Goal: Task Accomplishment & Management: Use online tool/utility

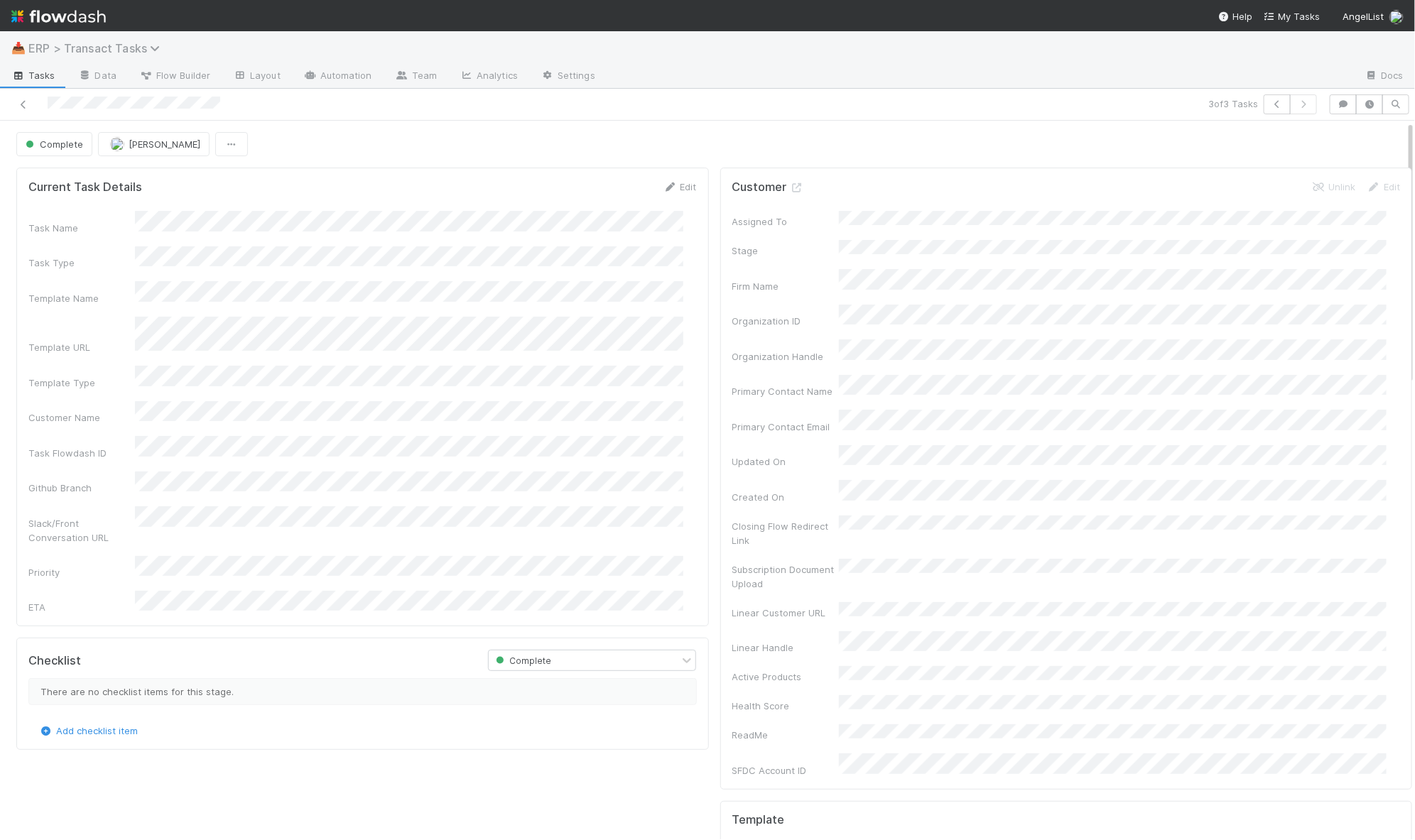
click at [75, 49] on span "ERP > Transact Tasks" at bounding box center [97, 48] width 139 height 14
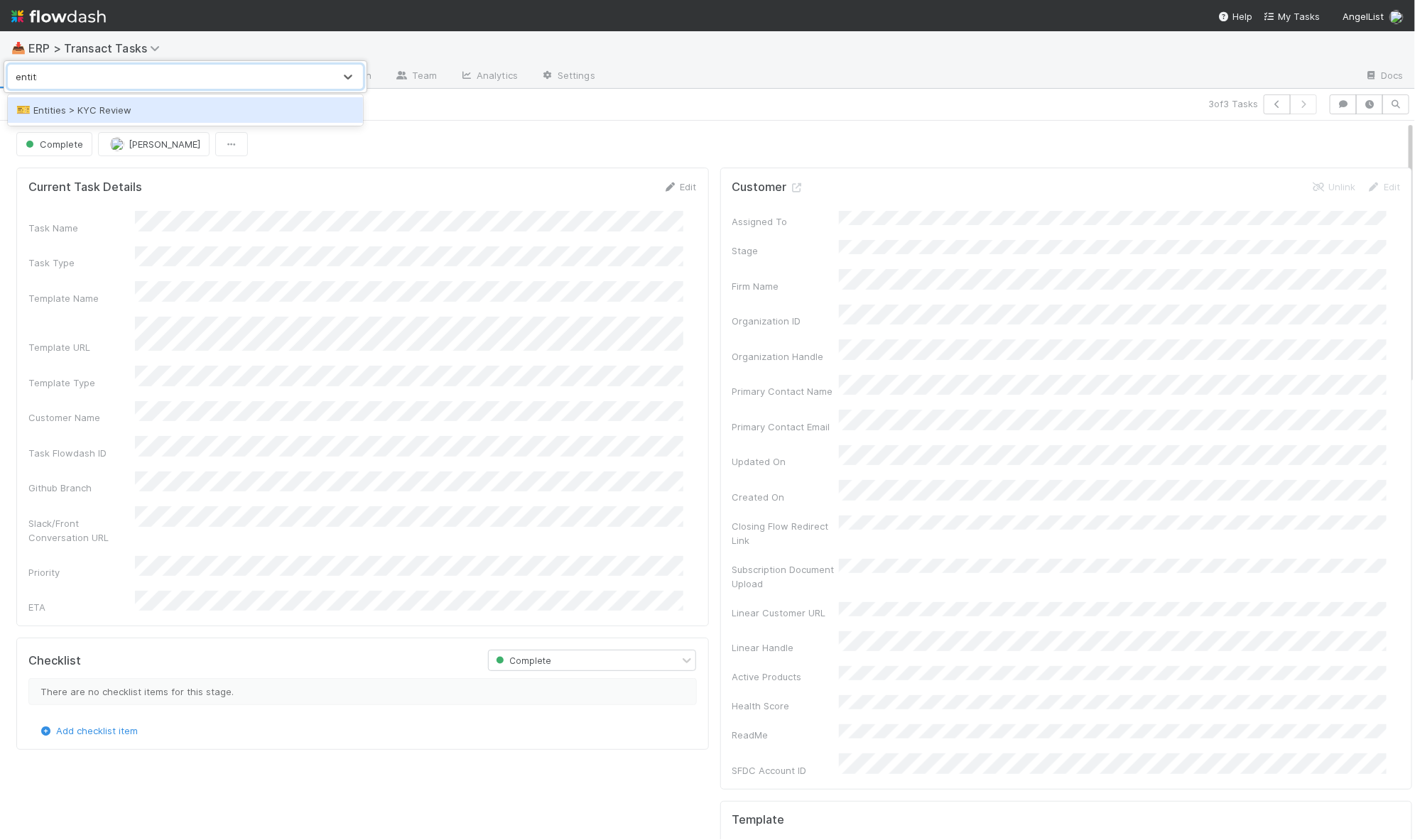
type input "entities"
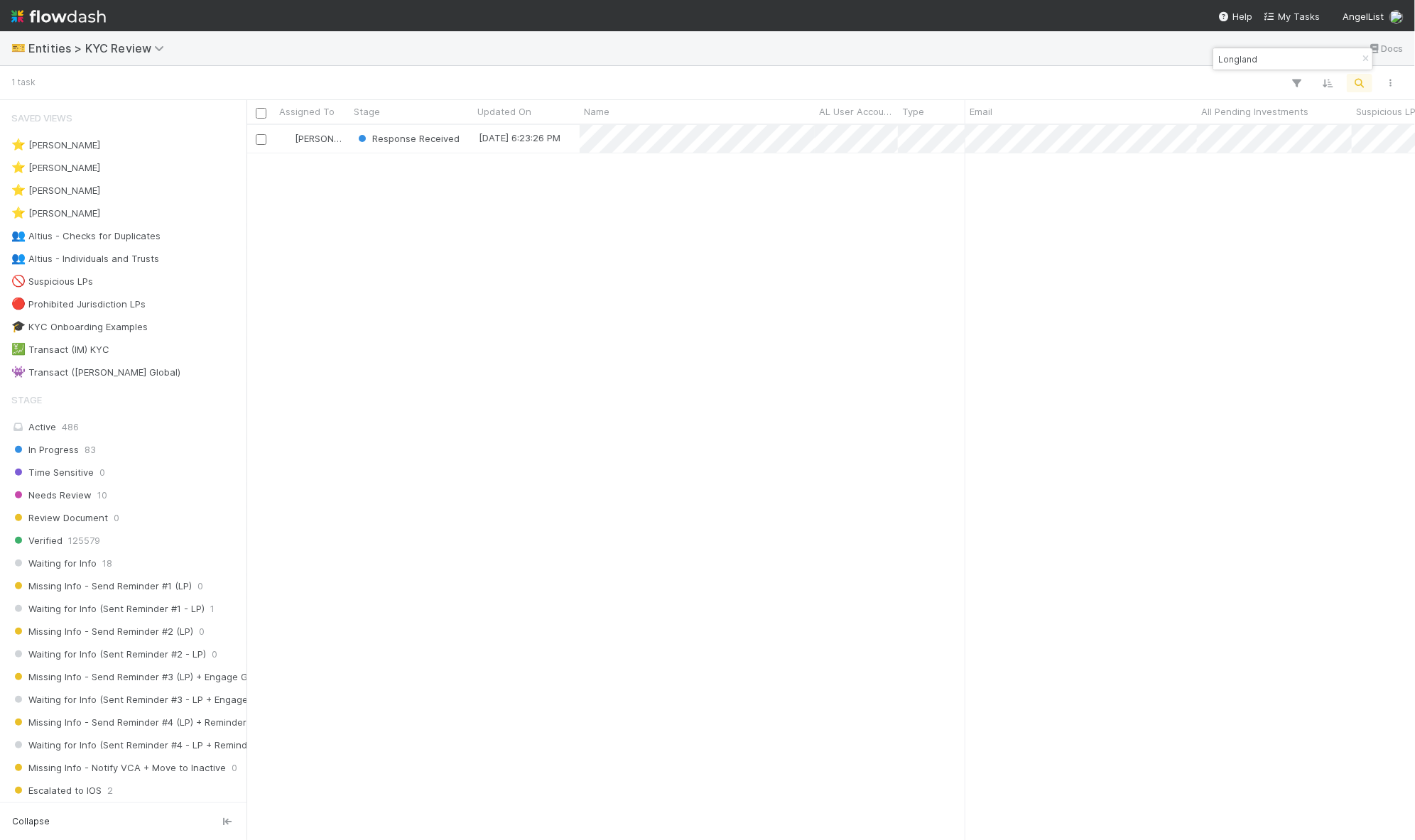
scroll to position [701, 1156]
click at [345, 143] on div "[PERSON_NAME]" at bounding box center [312, 139] width 74 height 28
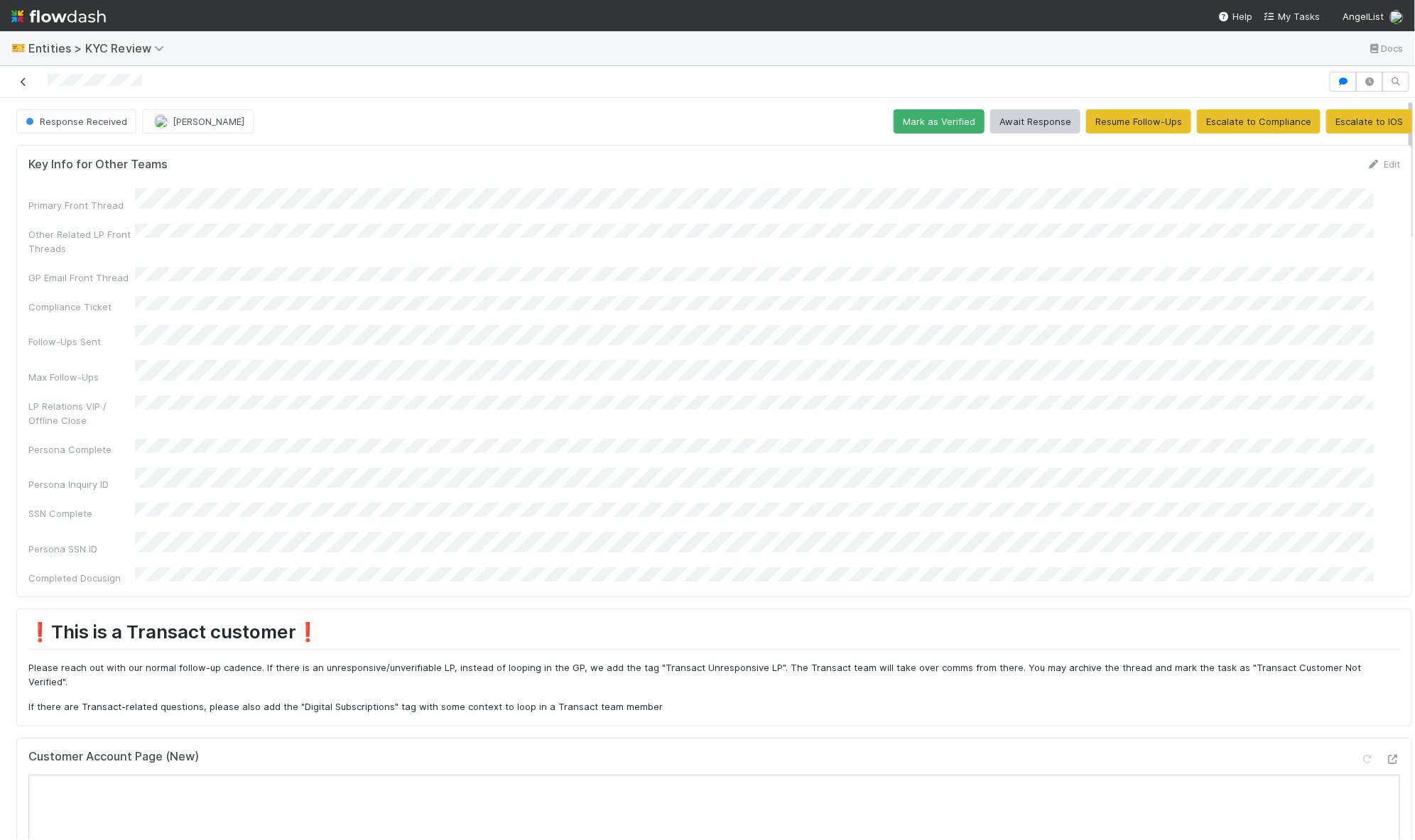
click at [24, 83] on icon at bounding box center [23, 82] width 14 height 9
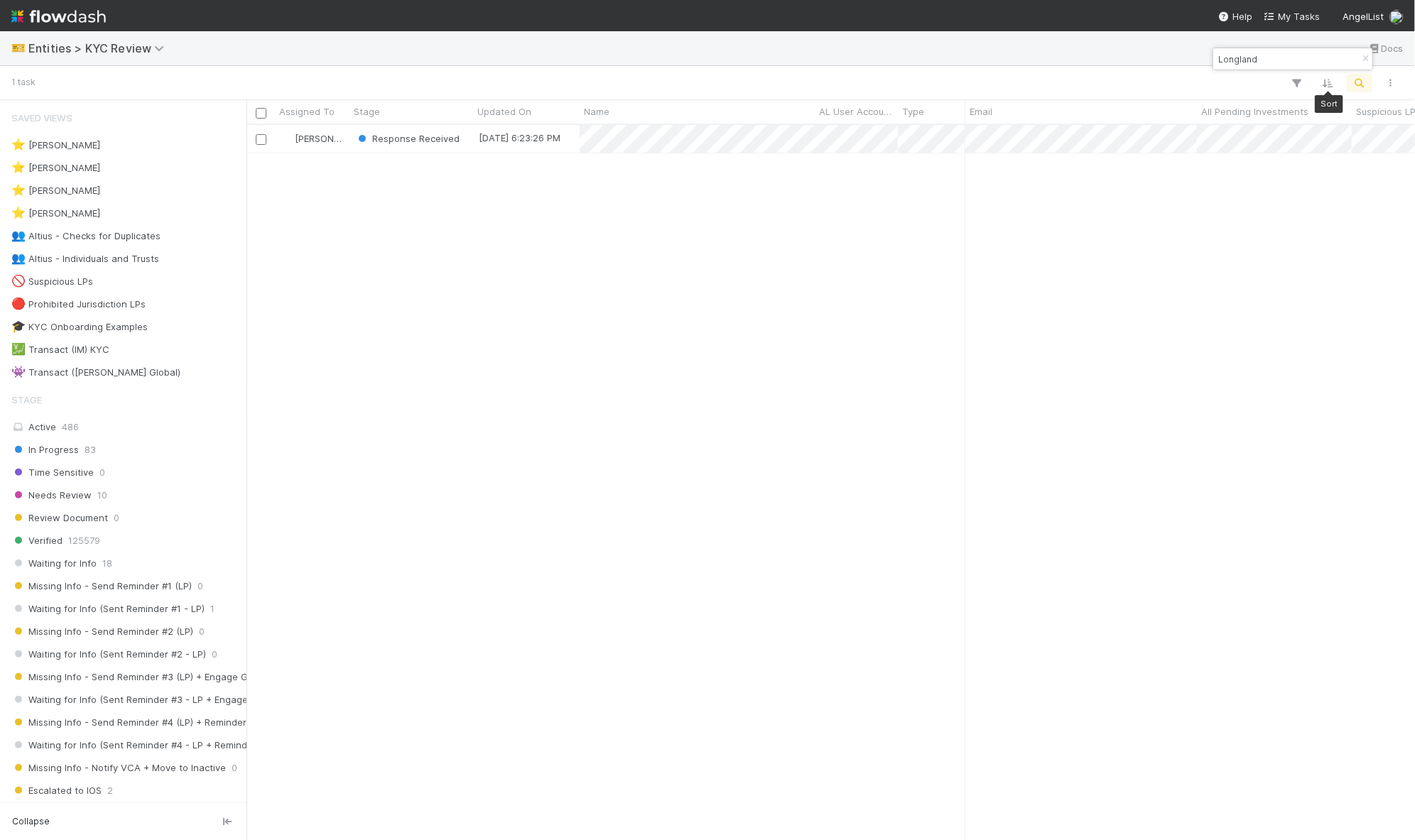
scroll to position [701, 1156]
click at [1285, 67] on div "Longland" at bounding box center [1292, 59] width 159 height 21
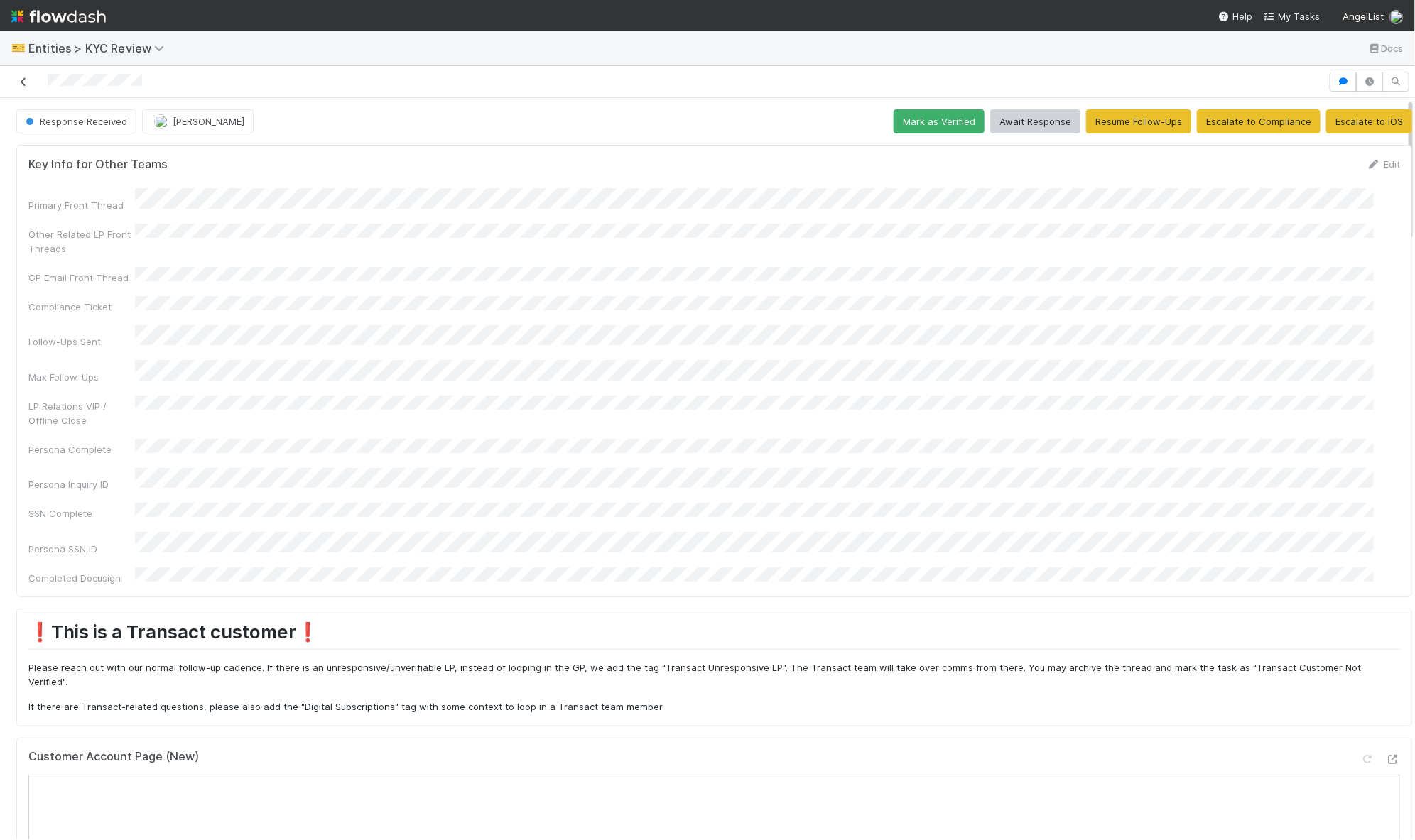
click at [29, 76] on link at bounding box center [23, 81] width 14 height 14
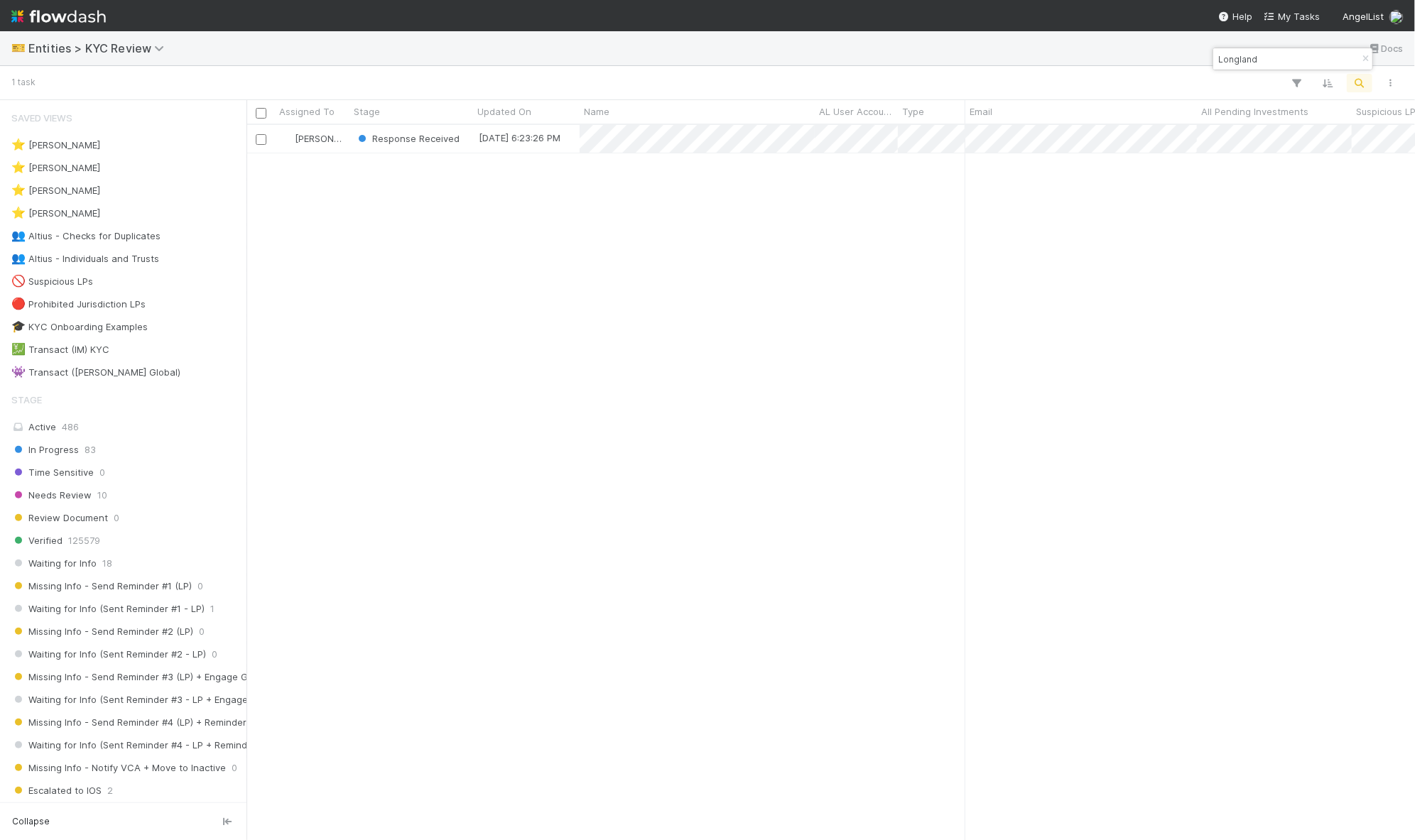
scroll to position [701, 1156]
click at [1245, 63] on input "Longland" at bounding box center [1286, 59] width 143 height 17
type input "paperclip"
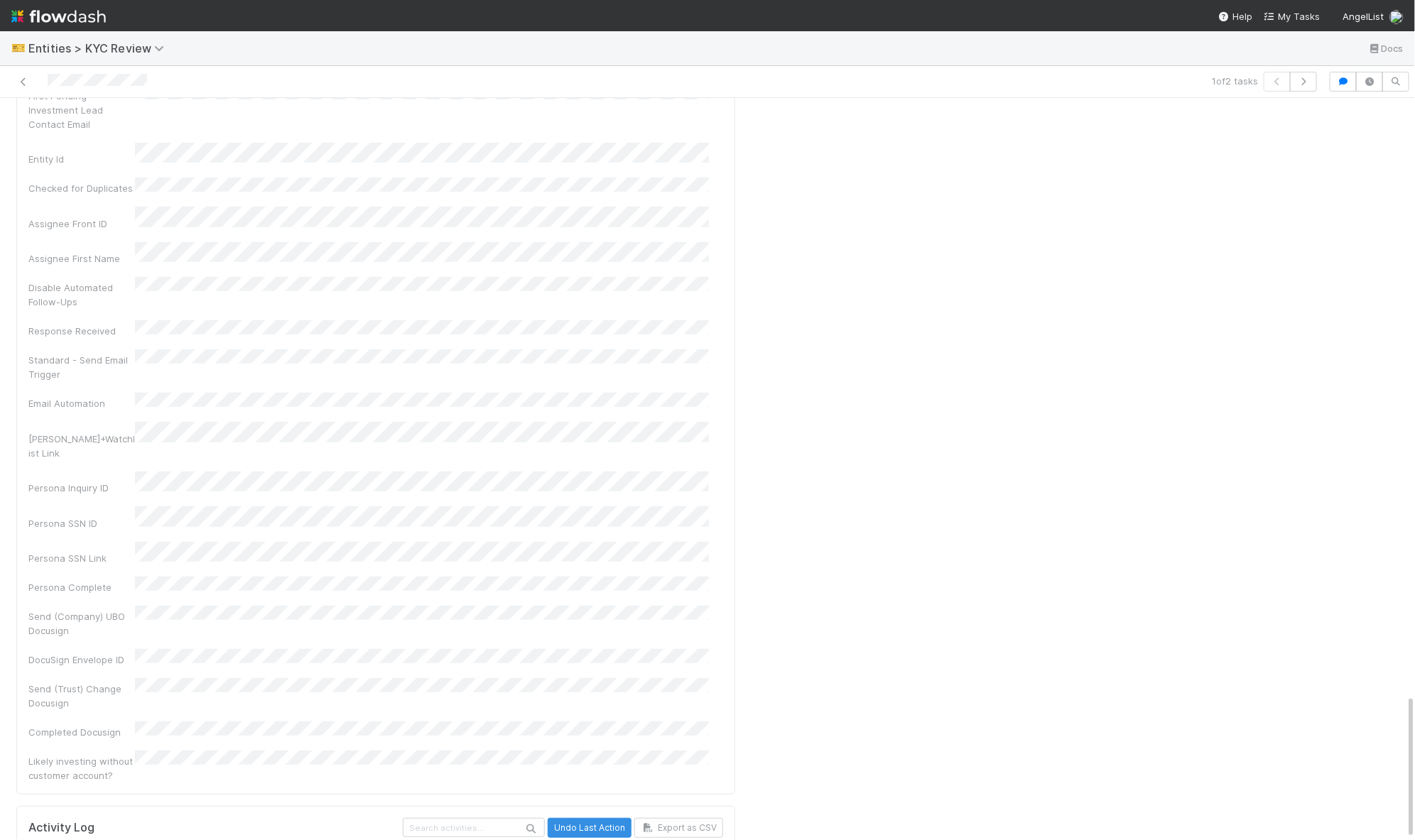
scroll to position [19, 0]
click at [21, 83] on icon at bounding box center [23, 82] width 14 height 9
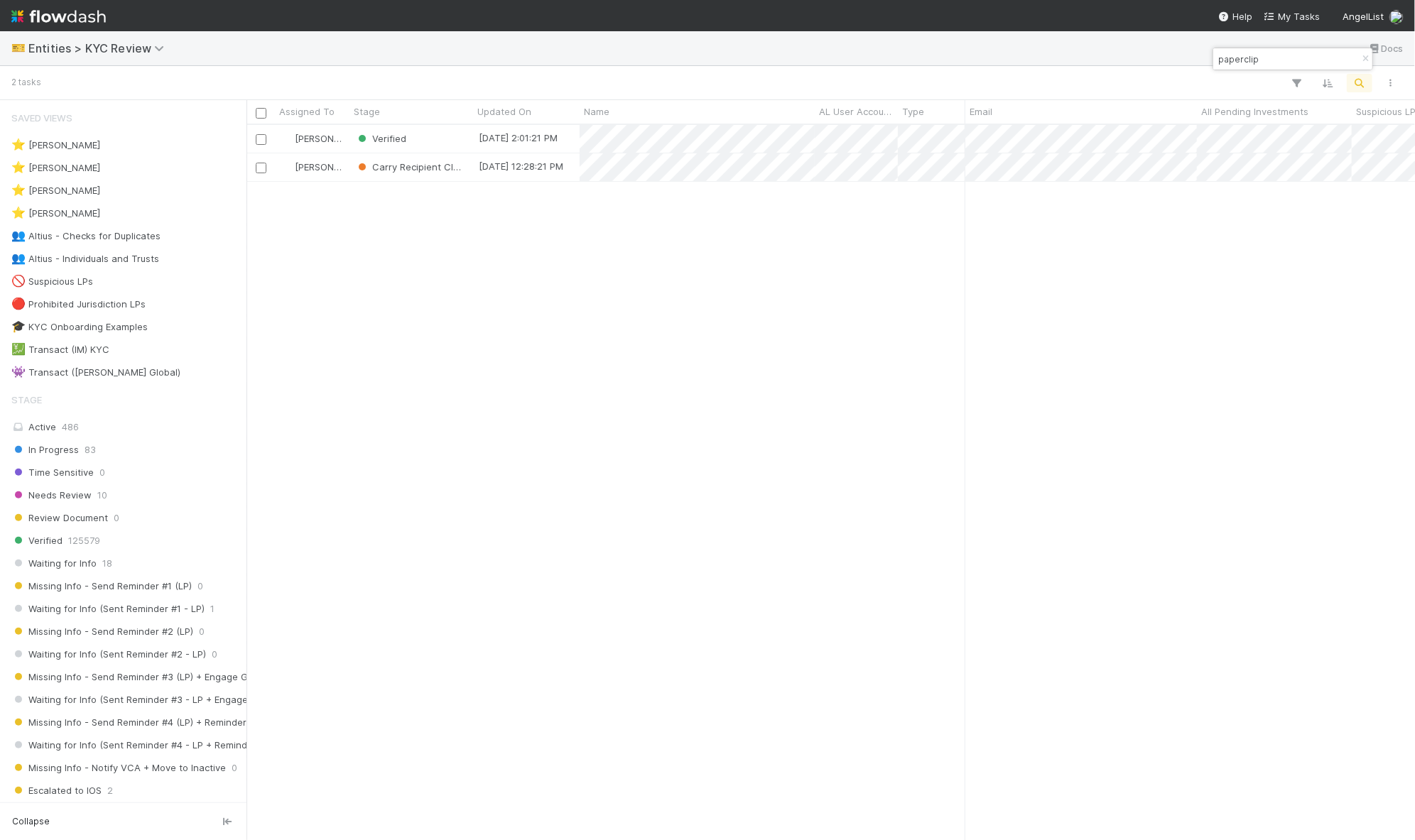
scroll to position [701, 1156]
click at [1275, 52] on input "paperclip" at bounding box center [1286, 59] width 143 height 17
paste input "Chengqi"
type input "Chengqi"
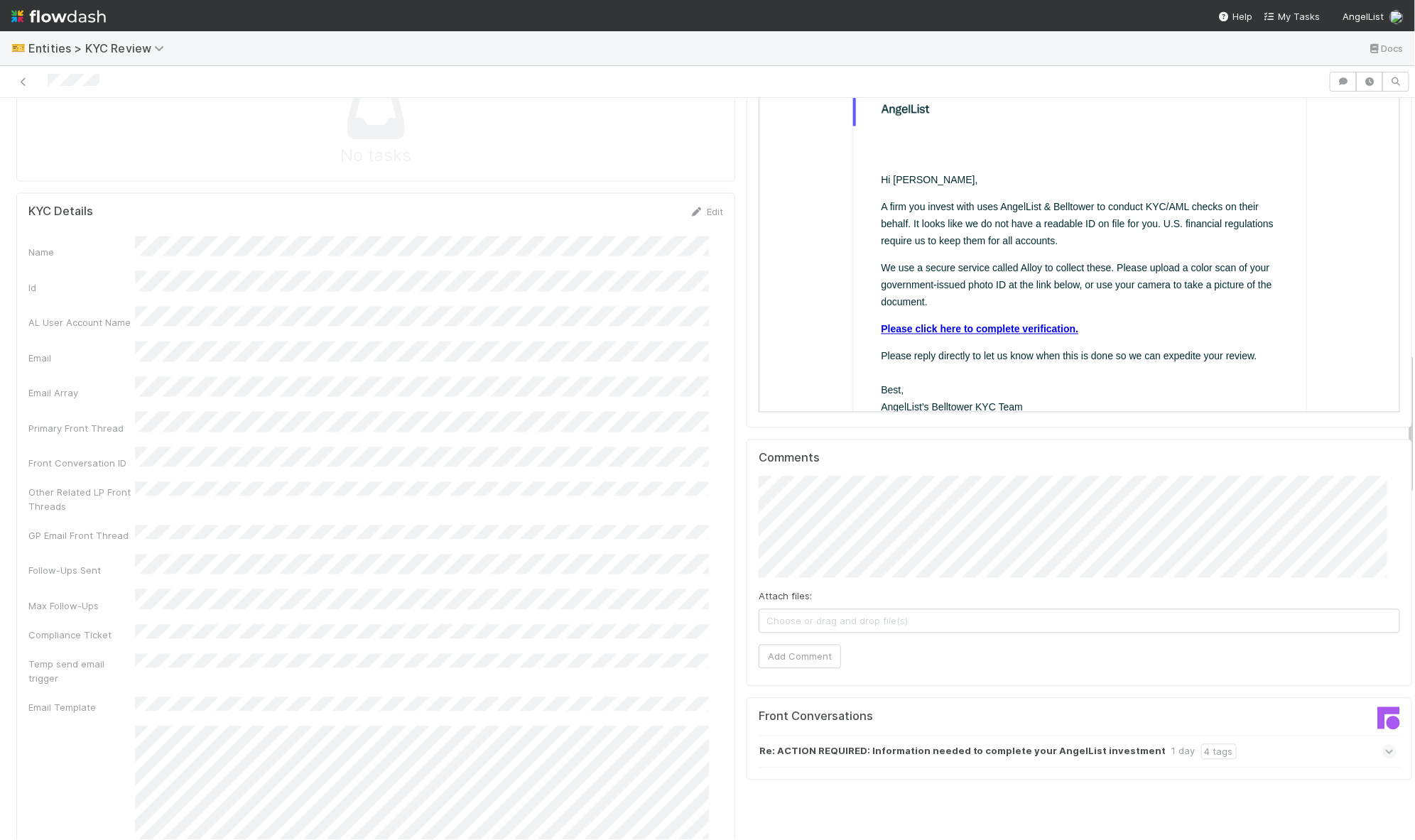
scroll to position [1411, 0]
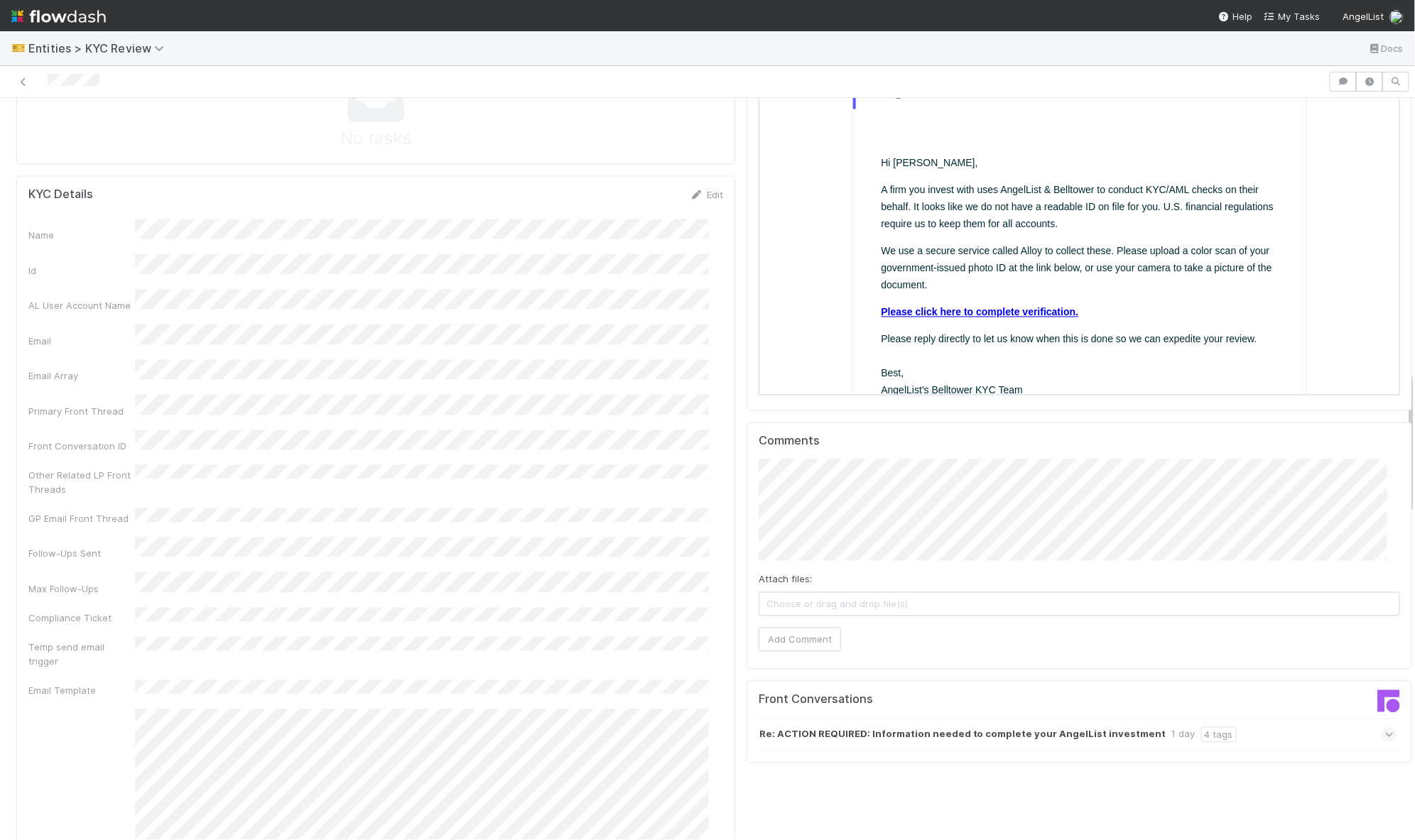
click at [1280, 719] on div "Re: ACTION REQUIRED: Information needed to complete your AngelList investment 1…" at bounding box center [1078, 735] width 638 height 33
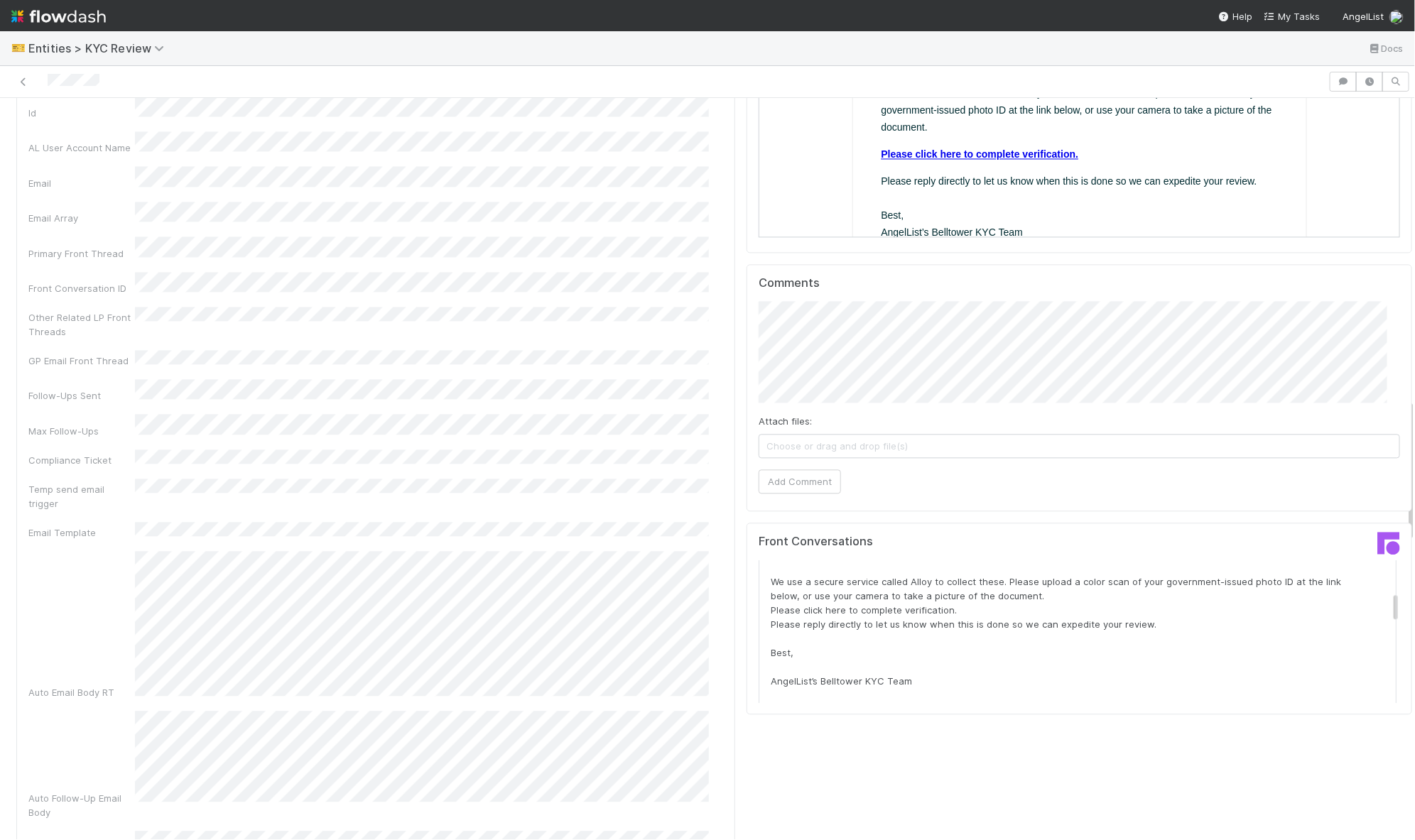
scroll to position [0, 0]
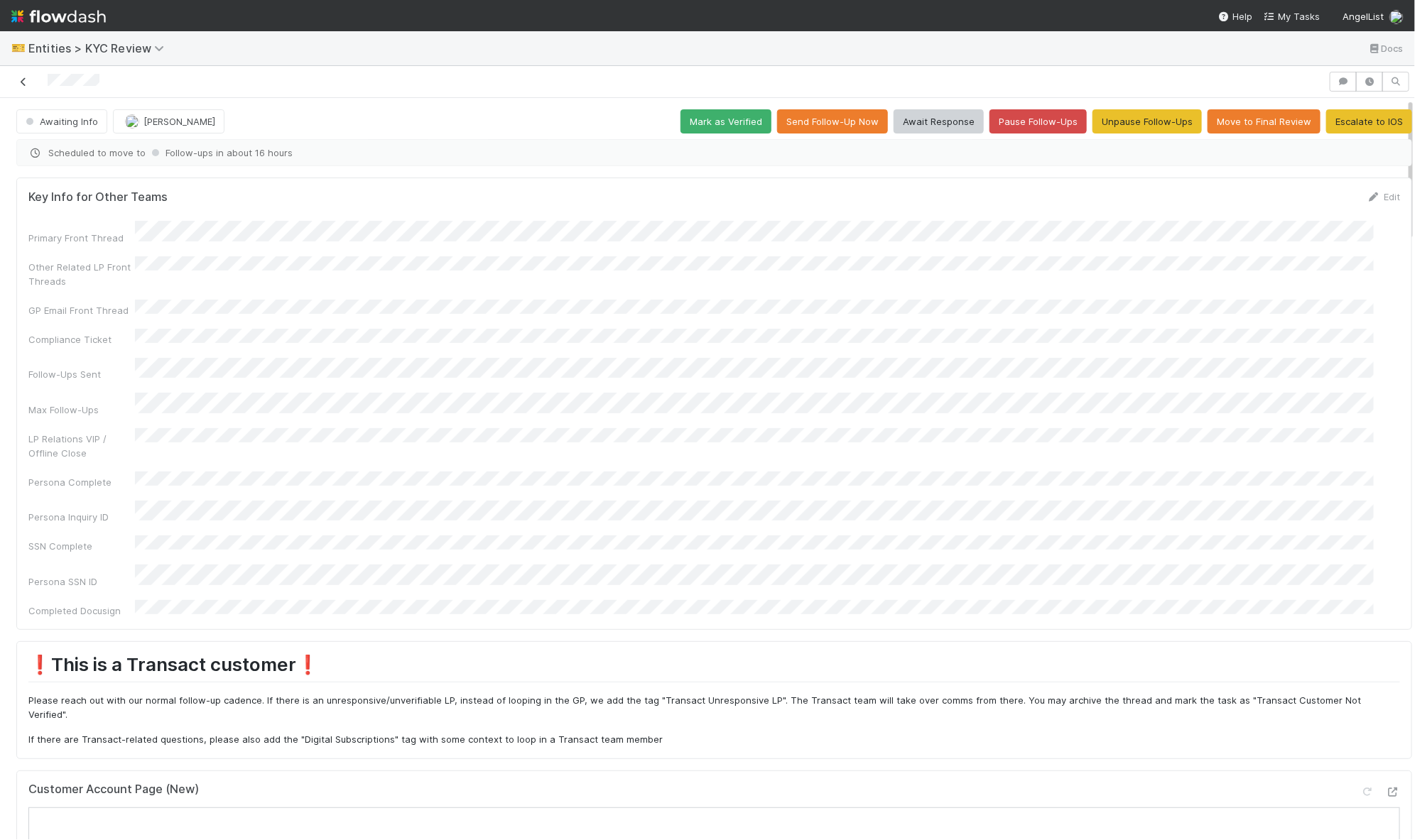
click at [23, 77] on icon at bounding box center [23, 82] width 14 height 9
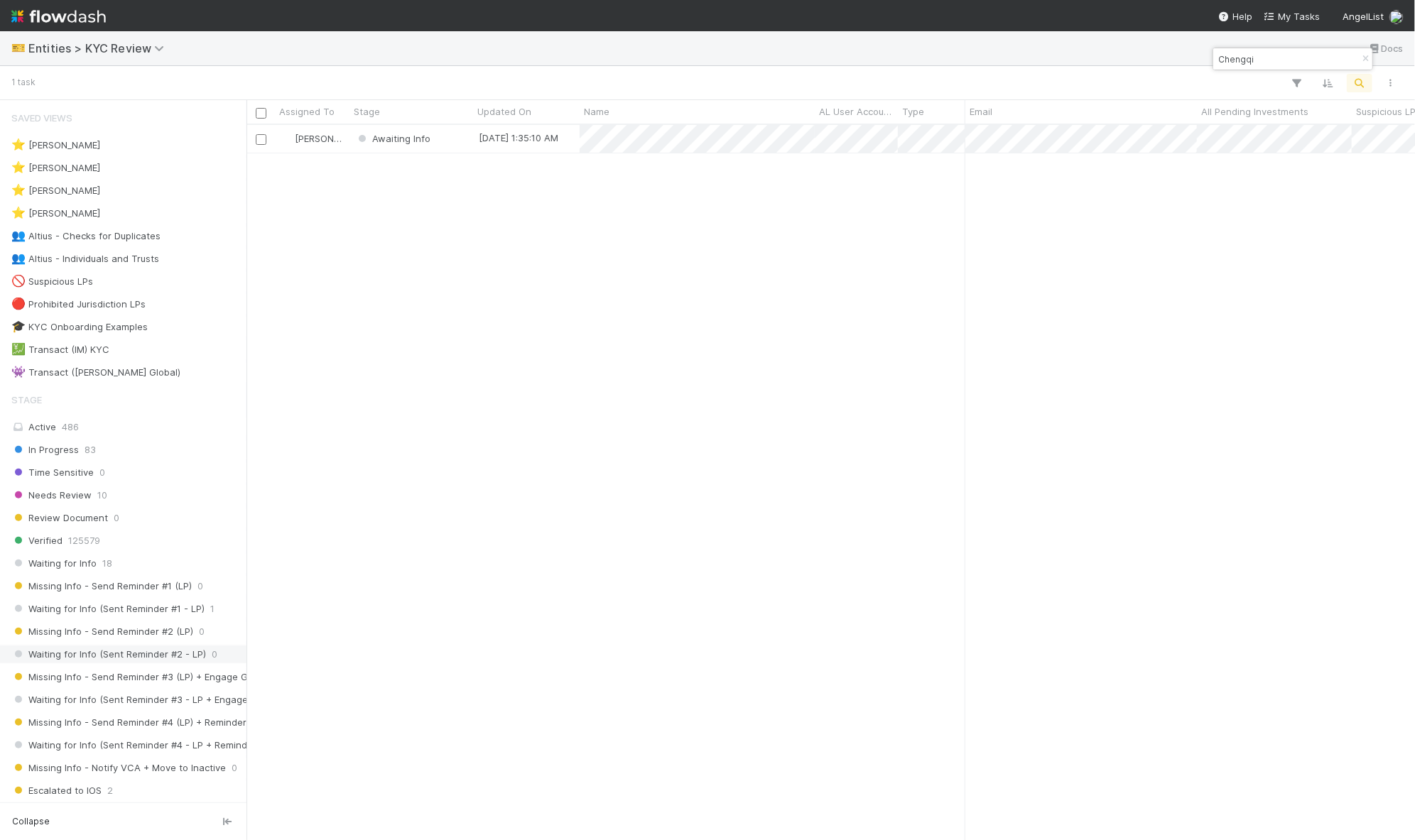
scroll to position [701, 1156]
click at [1237, 62] on input "Chengqi" at bounding box center [1286, 59] width 143 height 17
paste input "[PERSON_NAME]"
type input "[PERSON_NAME]"
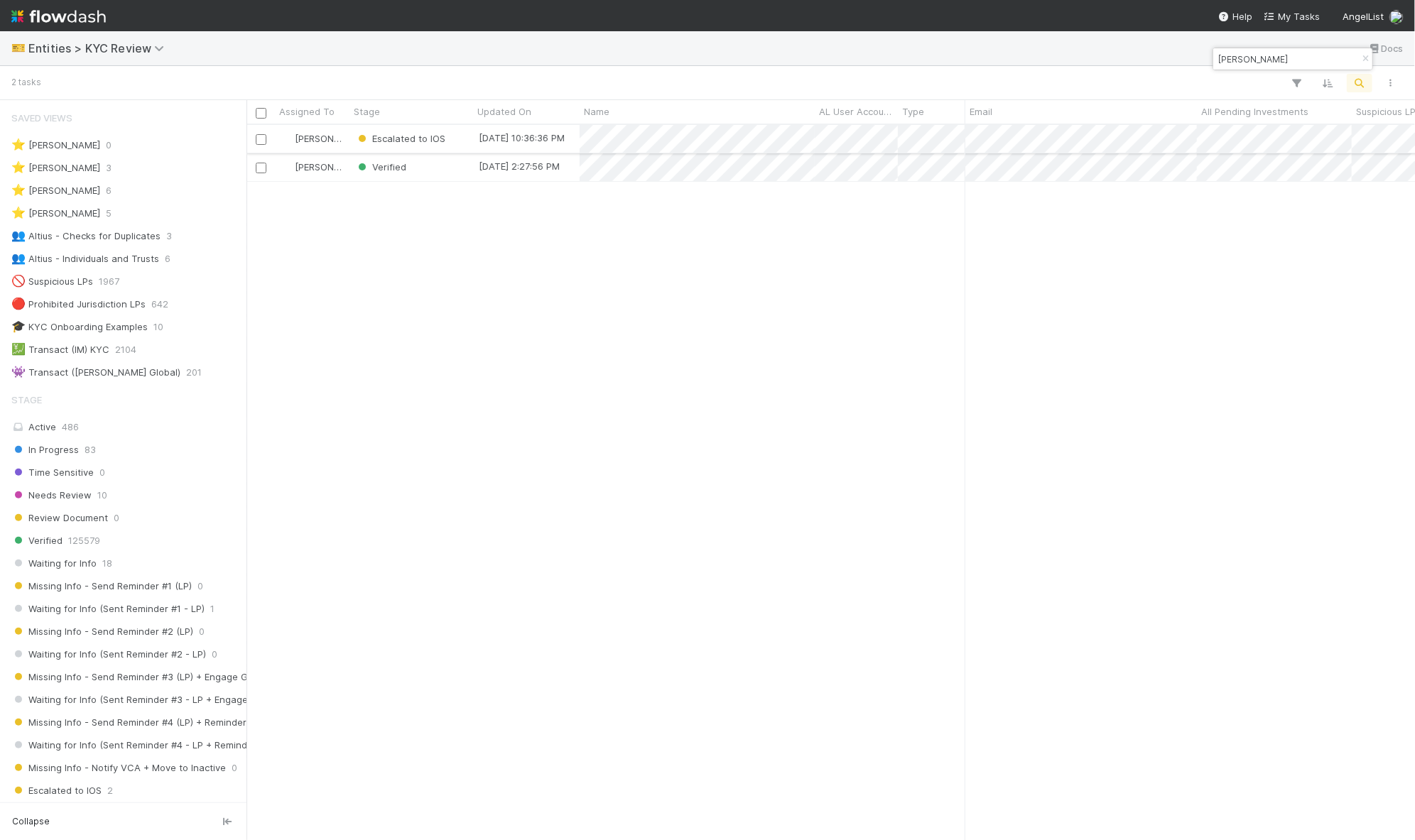
click at [462, 145] on div "Escalated to IOS" at bounding box center [411, 139] width 123 height 28
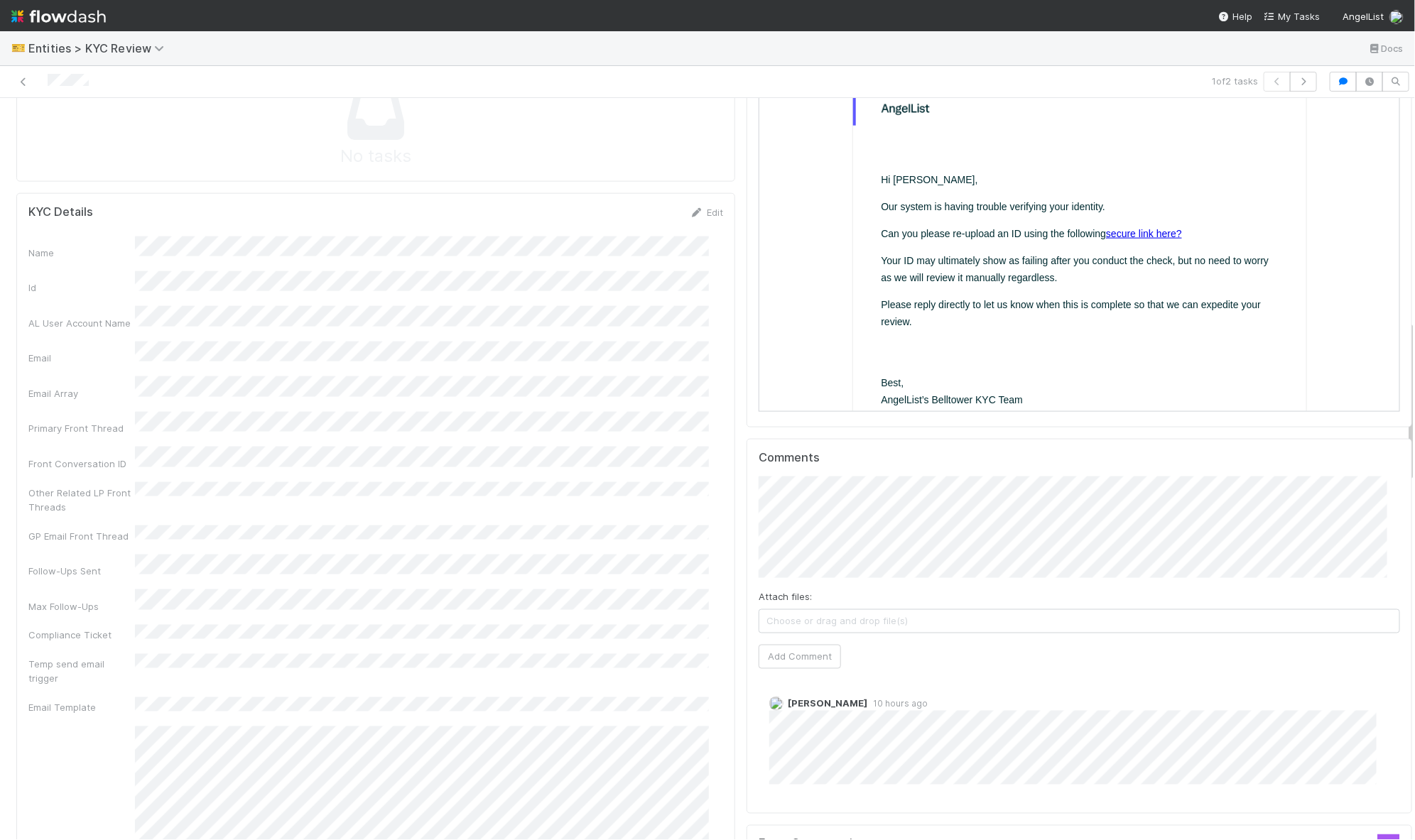
scroll to position [1125, 0]
